Goal: Transaction & Acquisition: Book appointment/travel/reservation

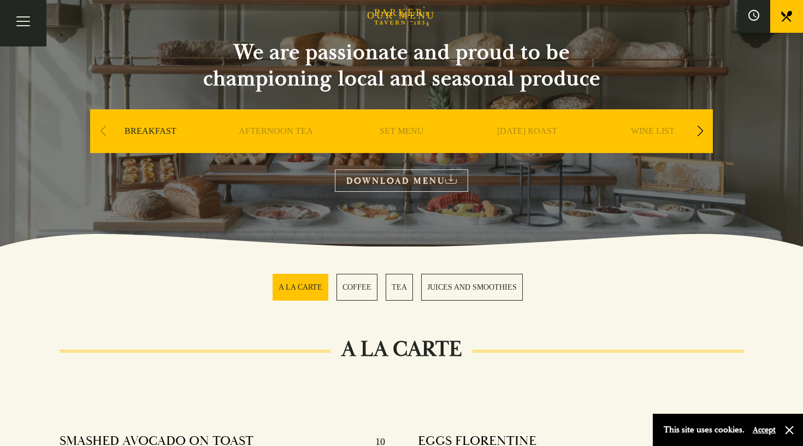
scroll to position [83, 0]
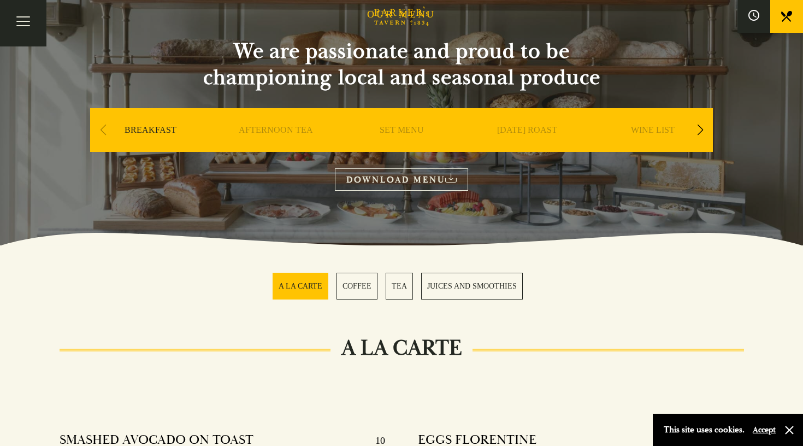
click at [145, 133] on link "BREAKFAST" at bounding box center [151, 147] width 52 height 44
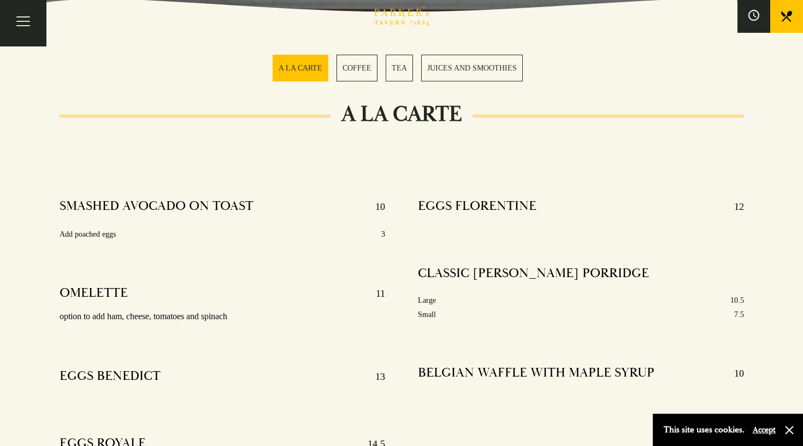
scroll to position [325, 0]
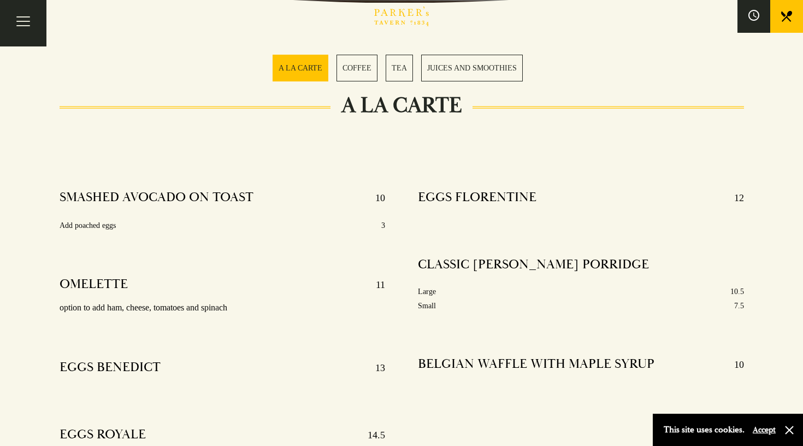
click at [461, 65] on link "JUICES AND SMOOTHIES" at bounding box center [472, 68] width 102 height 27
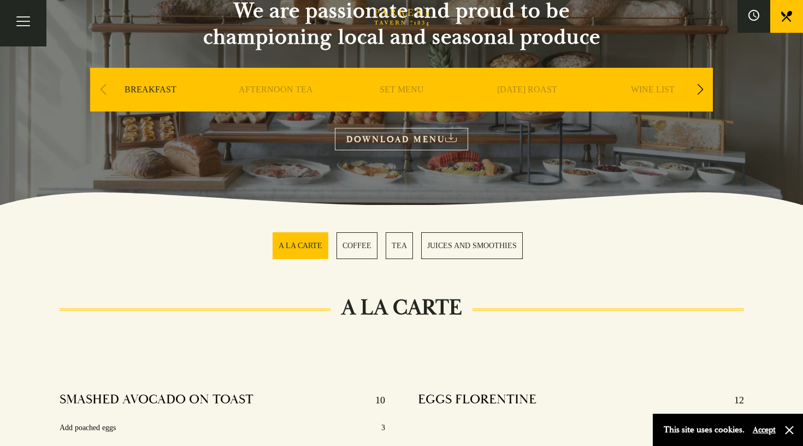
scroll to position [126, 0]
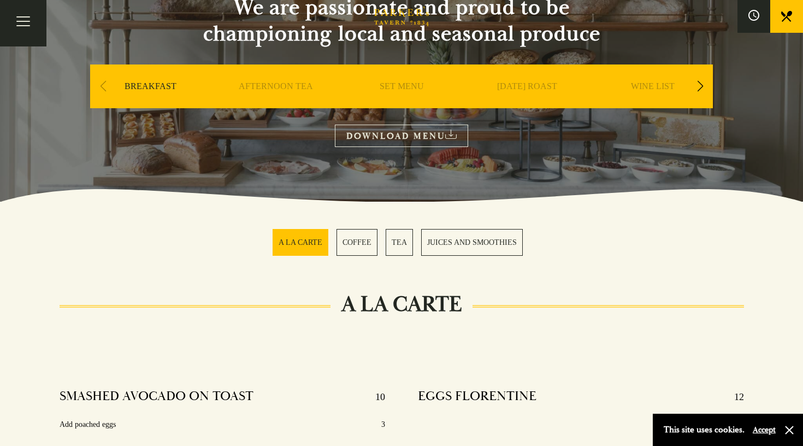
click at [410, 137] on link "DOWNLOAD MENU" at bounding box center [401, 136] width 133 height 22
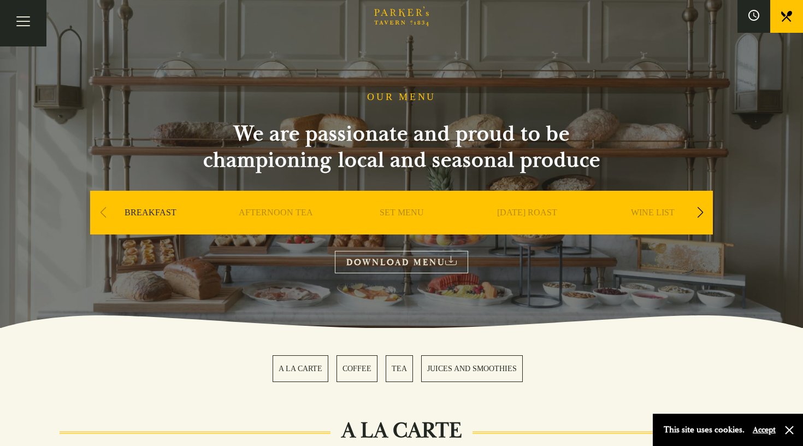
scroll to position [0, 0]
click at [28, 21] on button "Toggle navigation" at bounding box center [23, 23] width 46 height 46
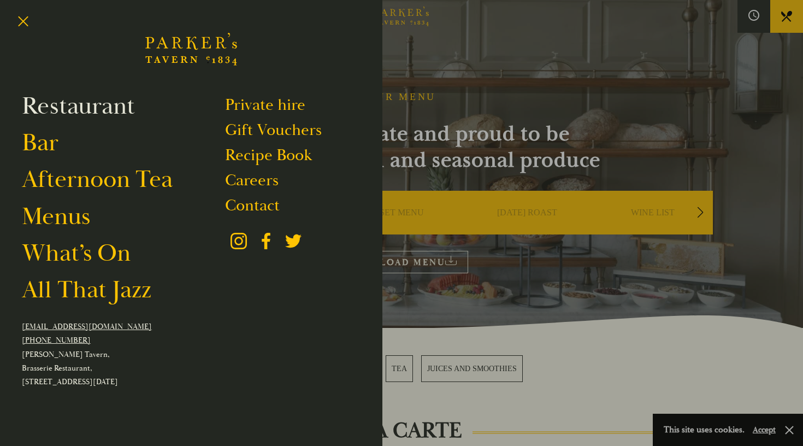
click at [97, 110] on link "Restaurant" at bounding box center [78, 106] width 113 height 31
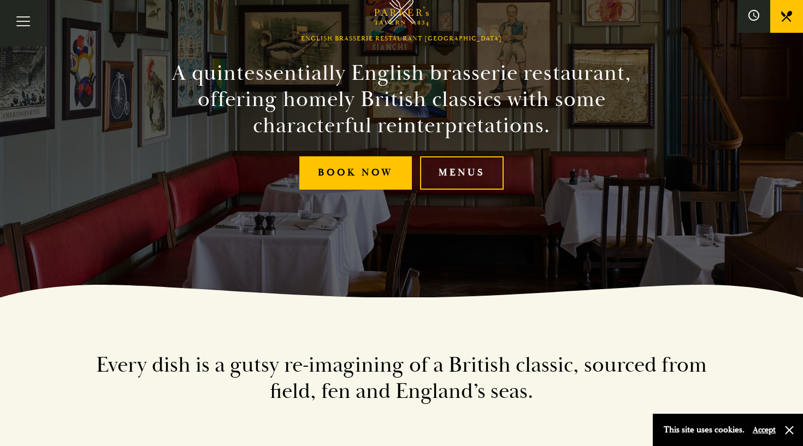
scroll to position [159, 0]
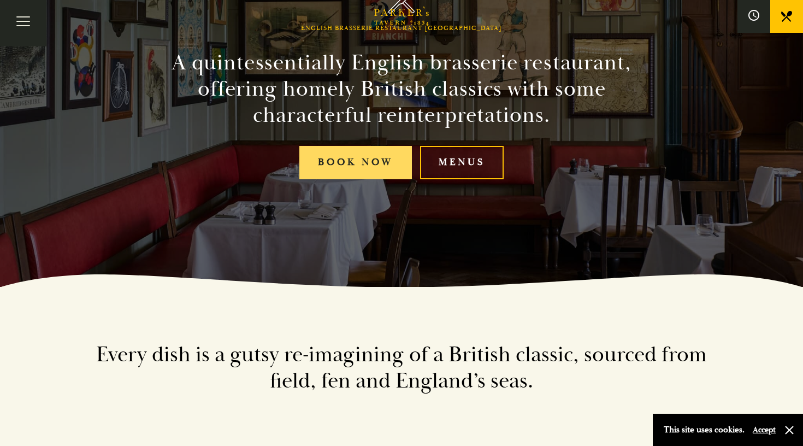
click at [332, 171] on link "Book Now" at bounding box center [355, 162] width 113 height 33
